Goal: Navigation & Orientation: Find specific page/section

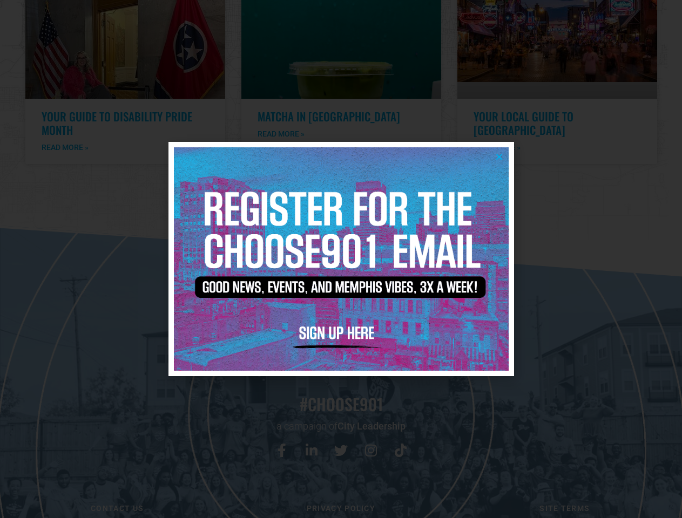
click at [499, 156] on icon "Close" at bounding box center [499, 157] width 8 height 8
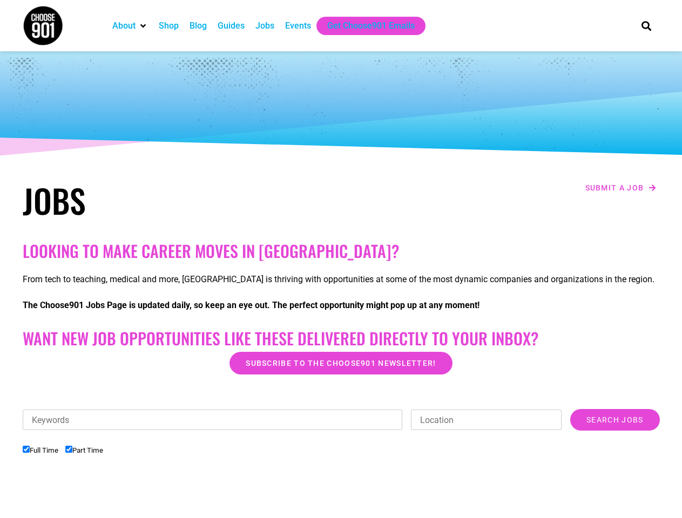
click at [340, 259] on h2 "Looking to make career moves in Memphis?" at bounding box center [341, 250] width 637 height 19
click at [341, 464] on div "Keywords Location Category Administrative Communication Counseling Creative Cus…" at bounding box center [341, 467] width 637 height 117
click at [341, 434] on div "Keywords Location Category Administrative Communication Counseling Creative Cus…" at bounding box center [341, 425] width 637 height 32
